Goal: Task Accomplishment & Management: Manage account settings

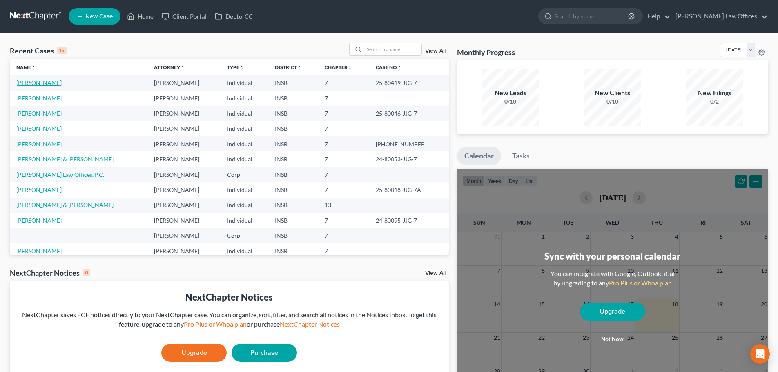
click at [47, 84] on link "[PERSON_NAME]" at bounding box center [38, 82] width 45 height 7
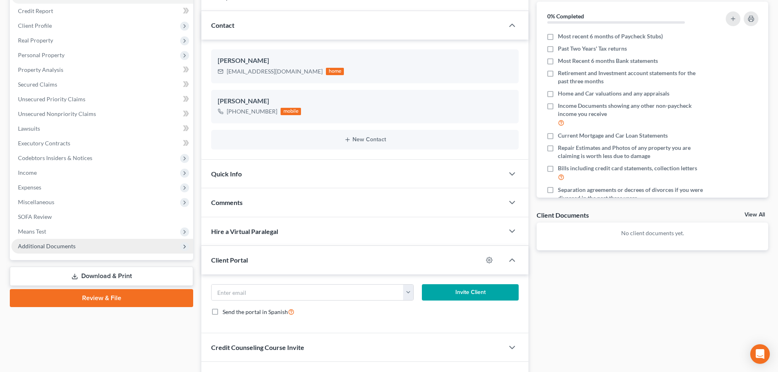
scroll to position [146, 0]
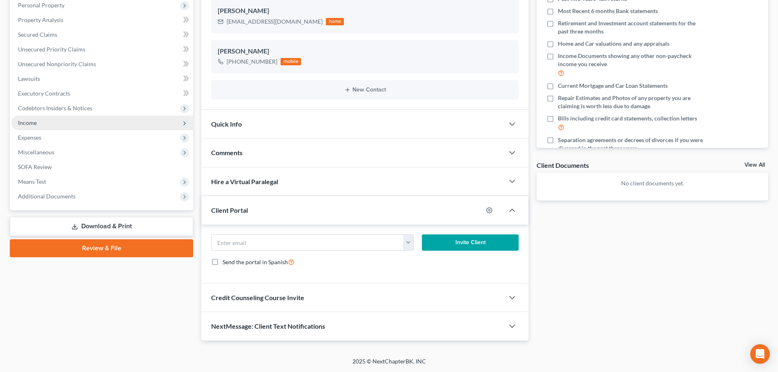
click at [36, 121] on span "Income" at bounding box center [27, 122] width 19 height 7
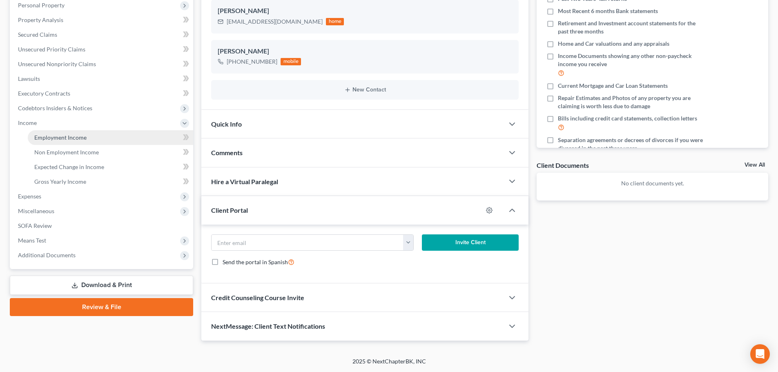
click at [83, 140] on span "Employment Income" at bounding box center [60, 137] width 52 height 7
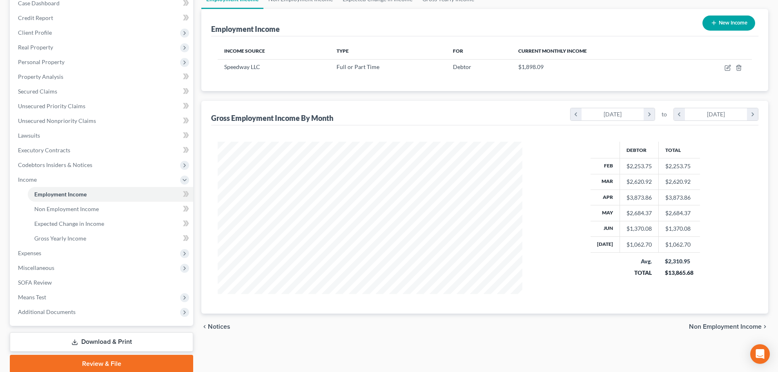
scroll to position [121, 0]
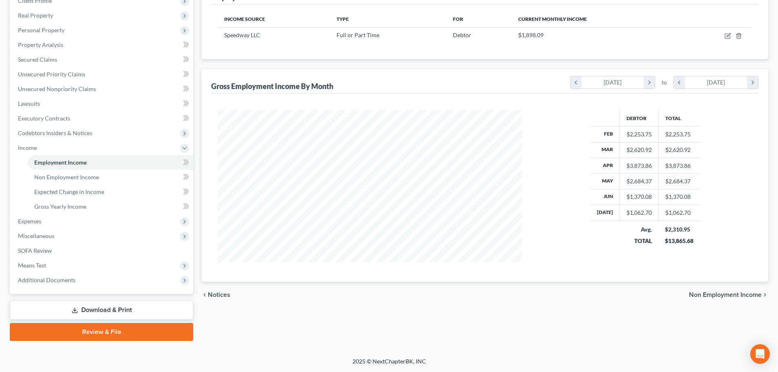
click at [222, 298] on span "Notices" at bounding box center [219, 295] width 22 height 7
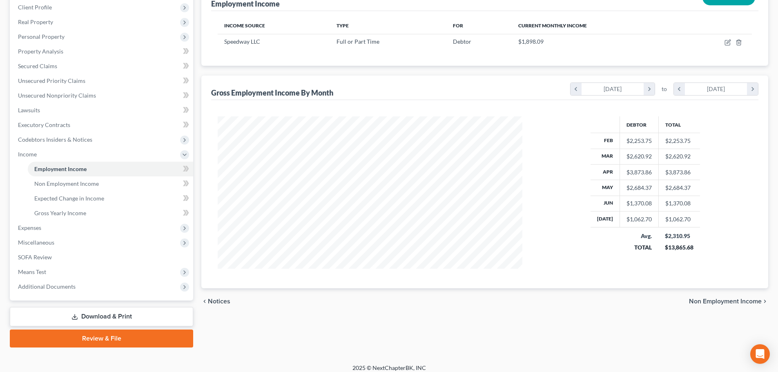
scroll to position [121, 0]
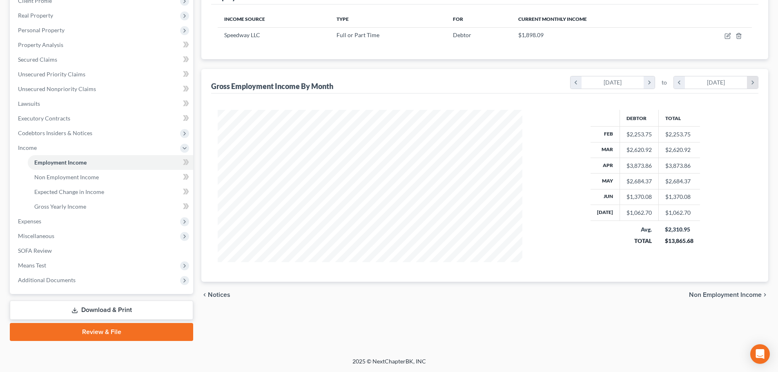
click at [749, 82] on icon "chevron_right" at bounding box center [752, 82] width 11 height 12
